Goal: Transaction & Acquisition: Purchase product/service

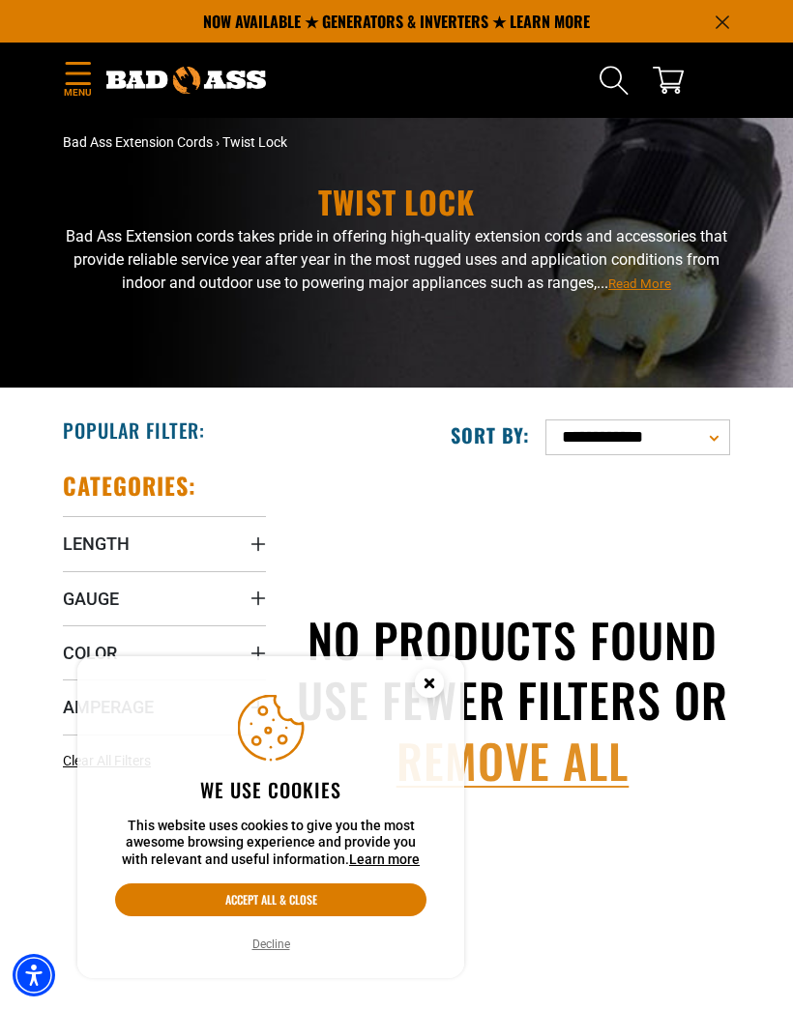
click at [391, 917] on button "Accept all & close" at bounding box center [270, 900] width 311 height 33
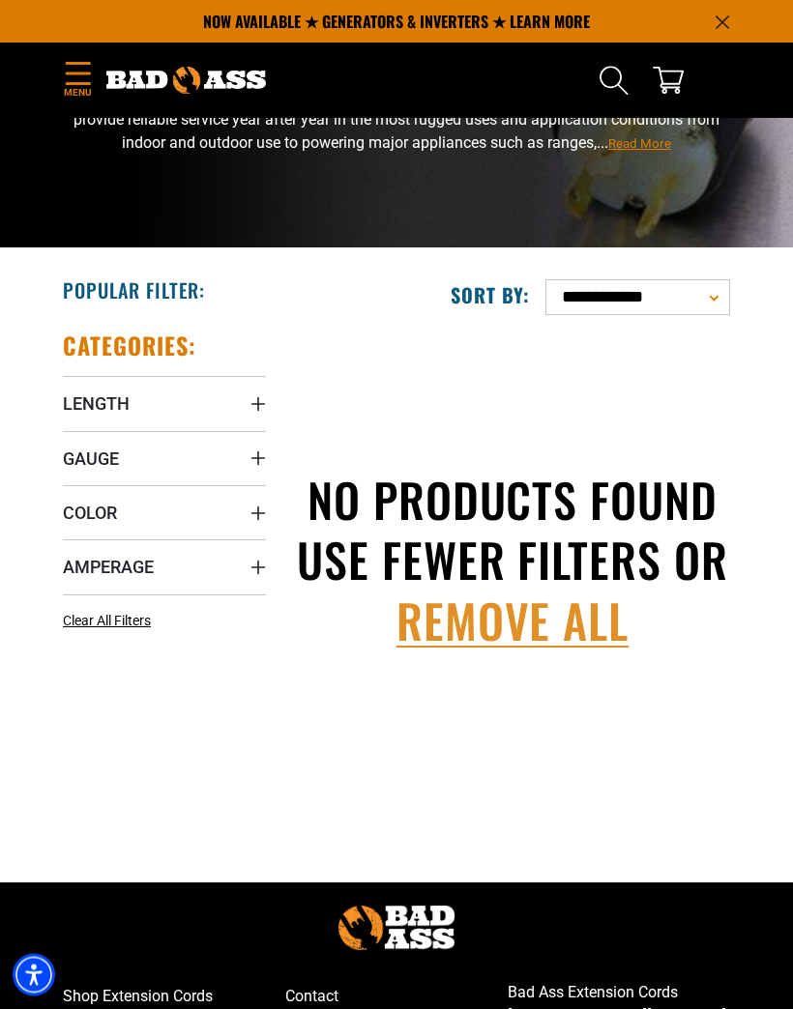
scroll to position [138, 0]
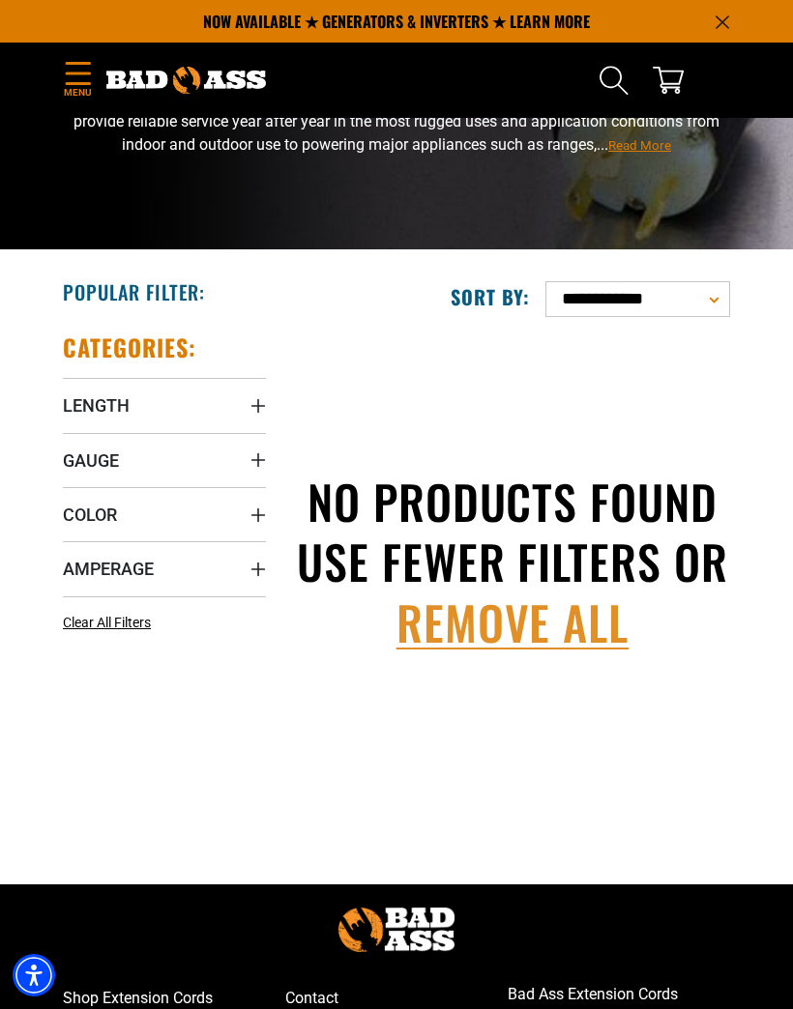
click at [105, 507] on span "Color" at bounding box center [90, 515] width 54 height 22
click at [71, 563] on icon at bounding box center [70, 553] width 15 height 25
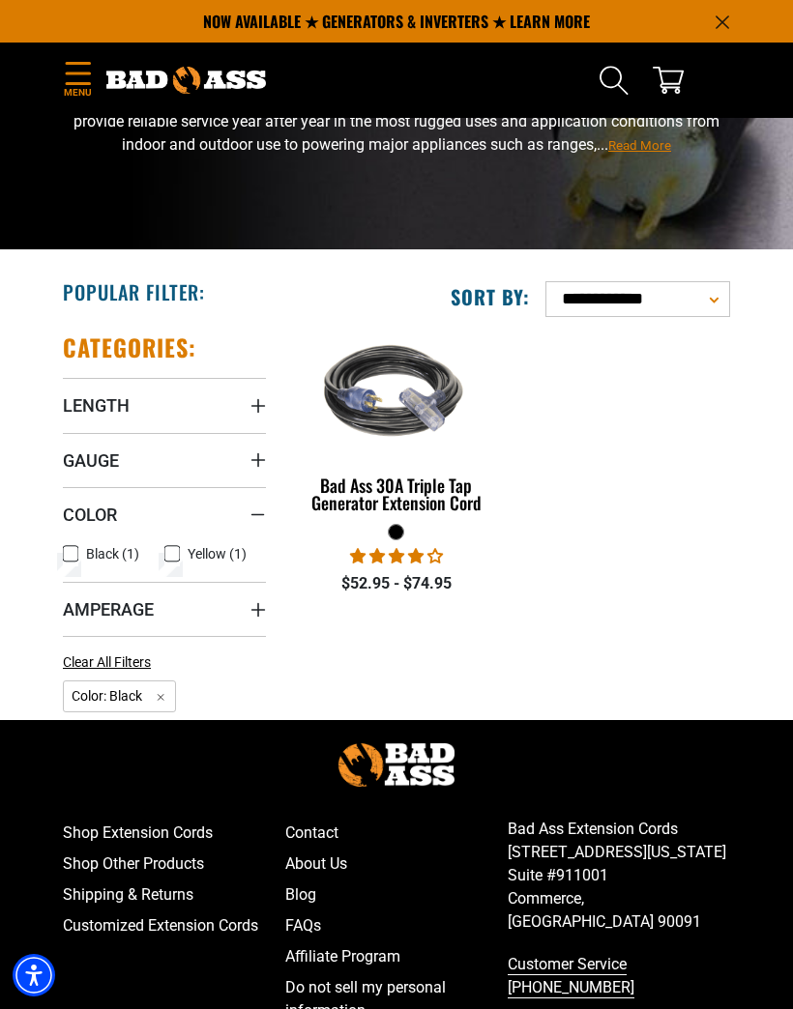
click at [146, 608] on span "Amperage" at bounding box center [108, 610] width 91 height 22
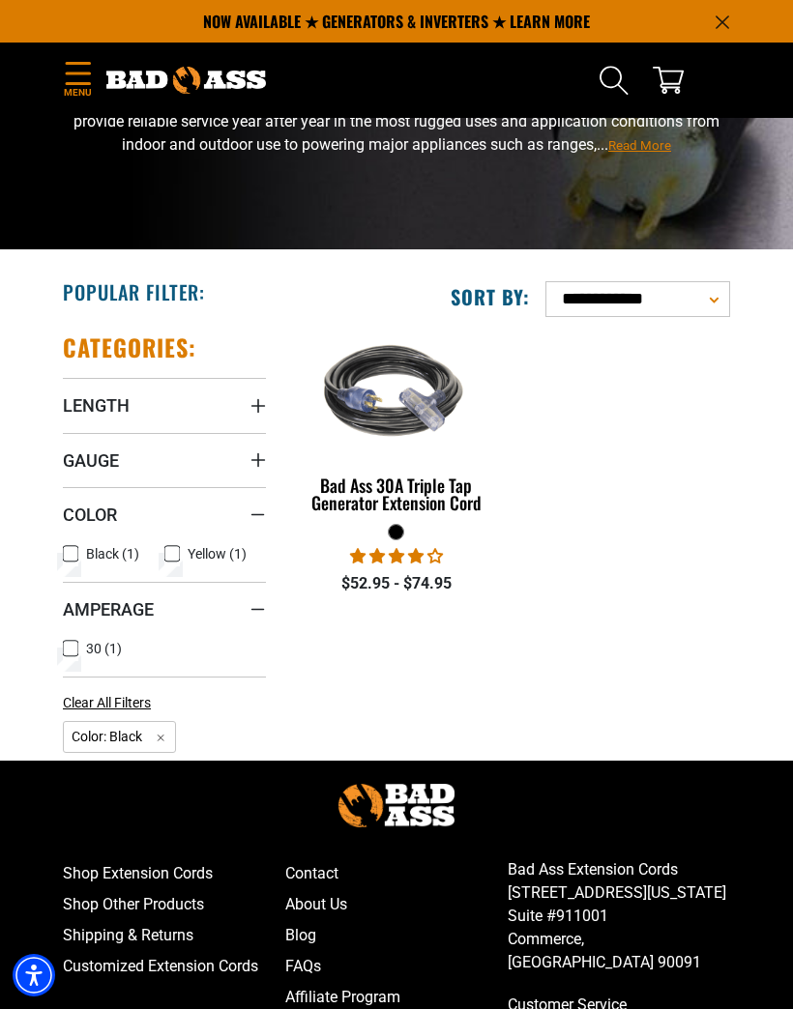
click at [67, 649] on icon at bounding box center [70, 648] width 15 height 25
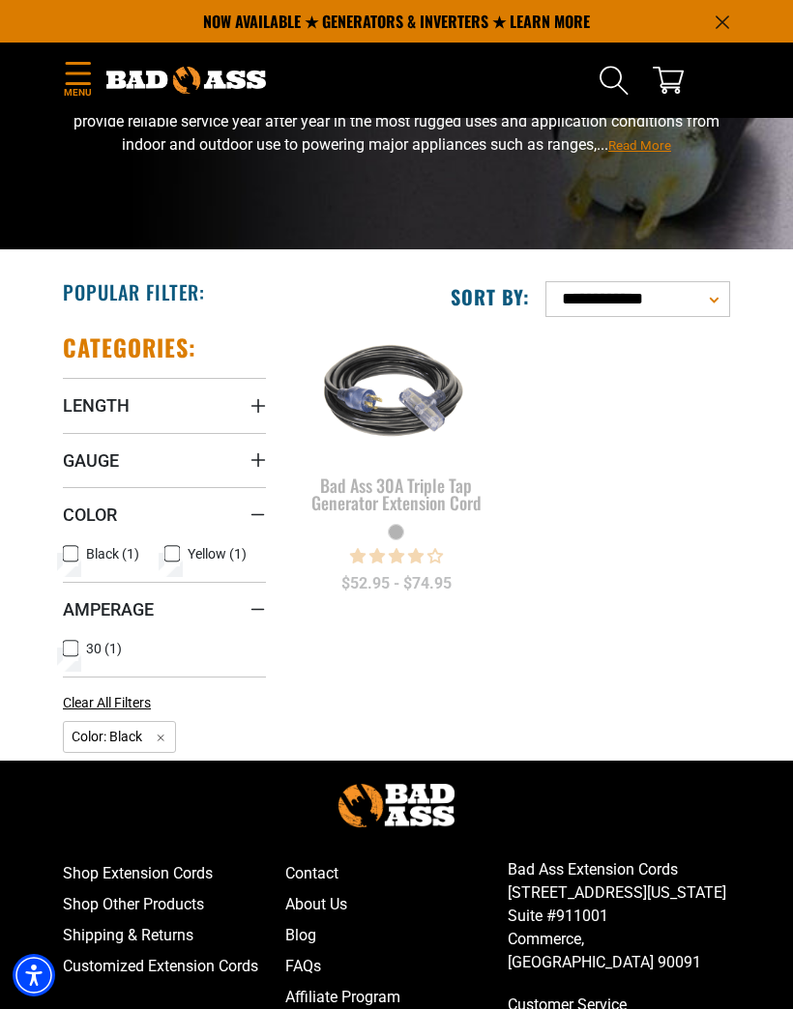
click at [67, 551] on icon at bounding box center [71, 554] width 12 height 11
